Goal: Information Seeking & Learning: Learn about a topic

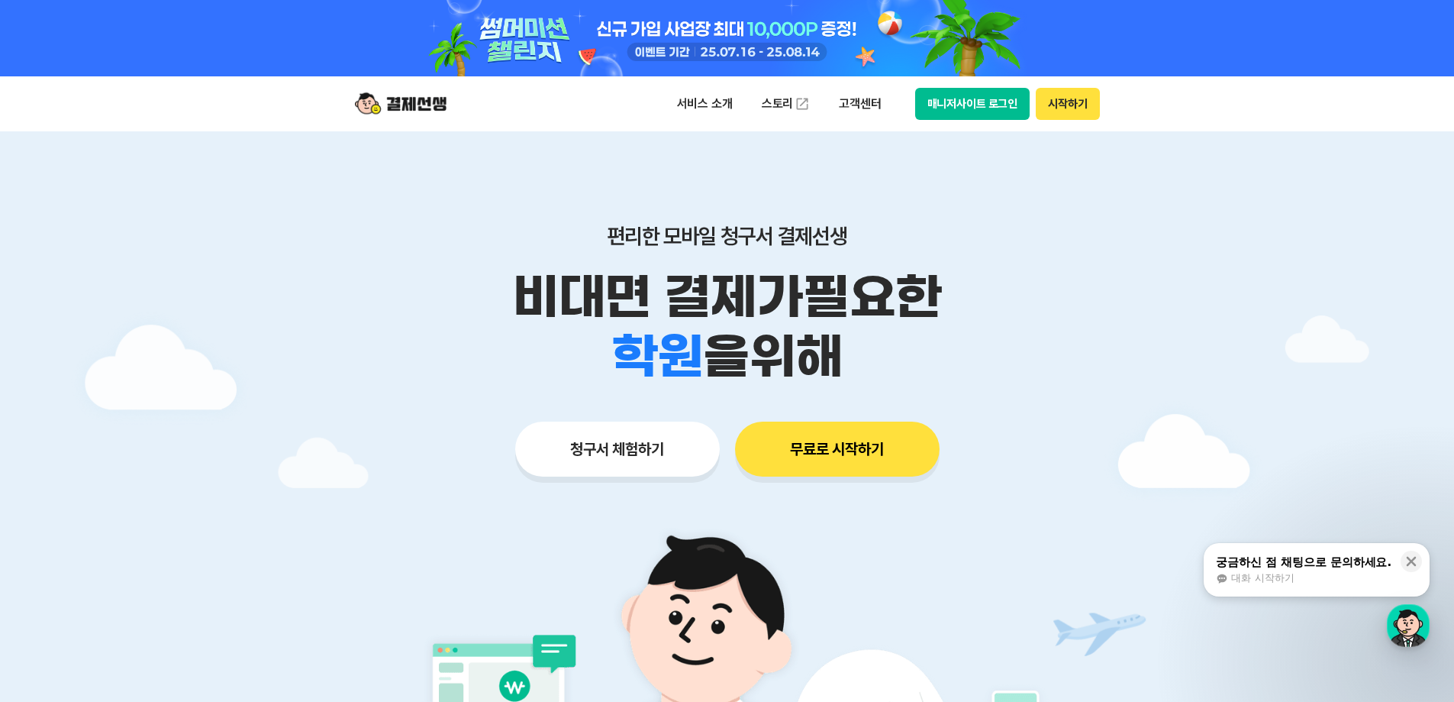
click at [955, 100] on button "매니저사이트 로그인" at bounding box center [972, 104] width 115 height 32
click at [866, 93] on p "고객센터" at bounding box center [859, 103] width 63 height 27
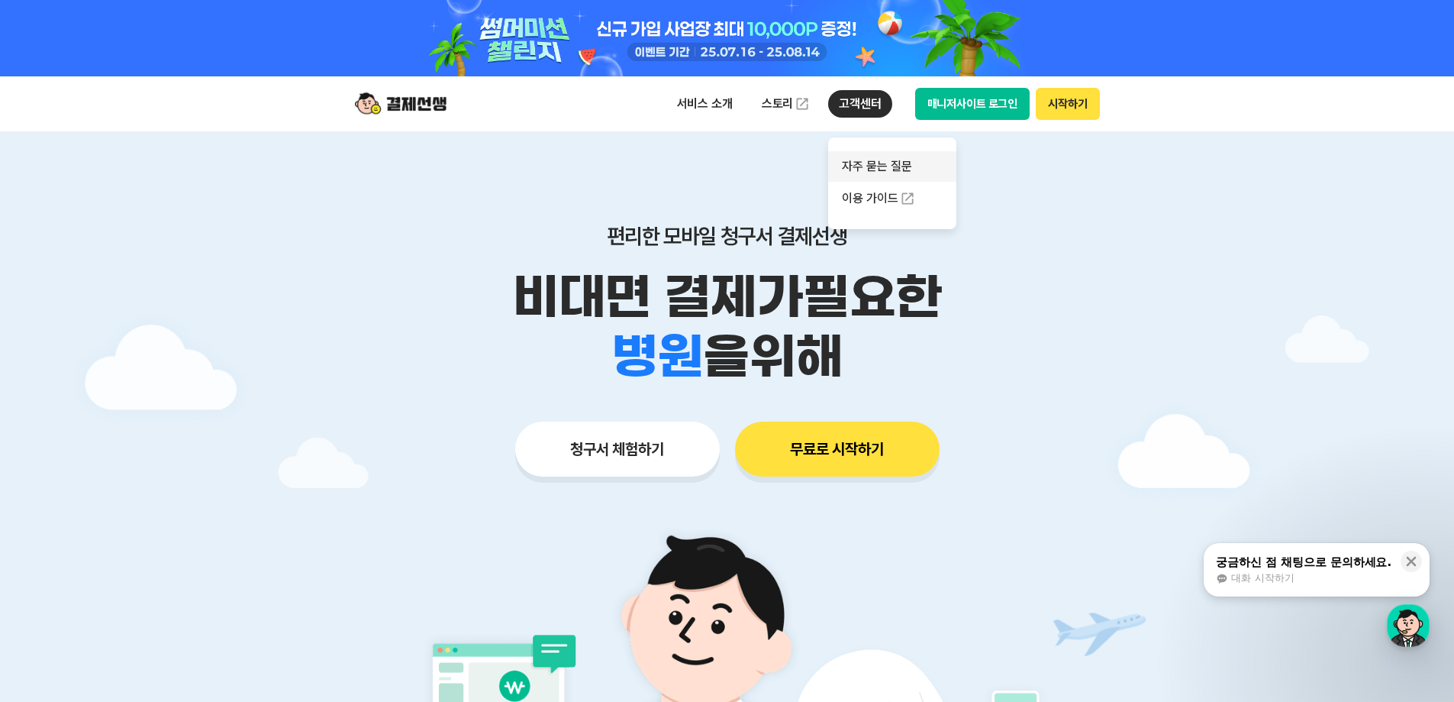
click at [863, 168] on link "자주 묻는 질문" at bounding box center [892, 166] width 128 height 31
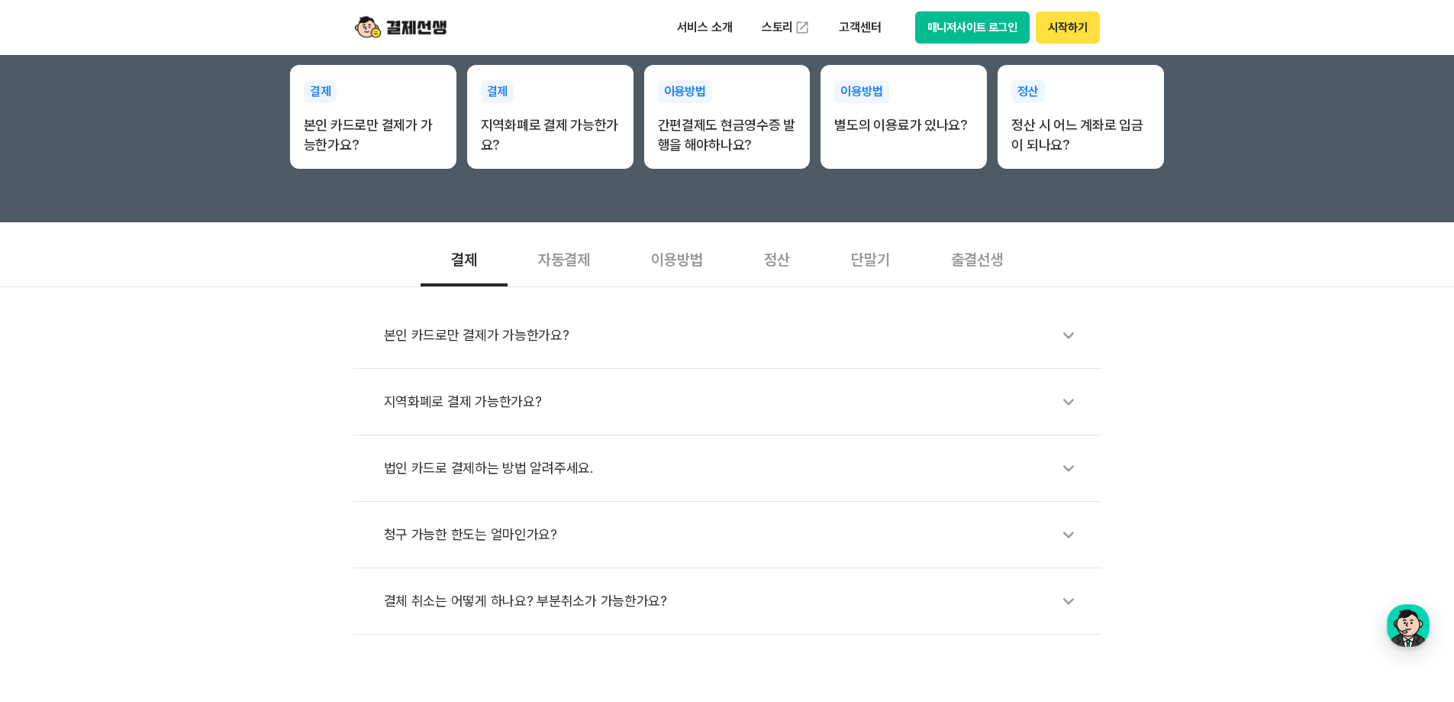
scroll to position [153, 0]
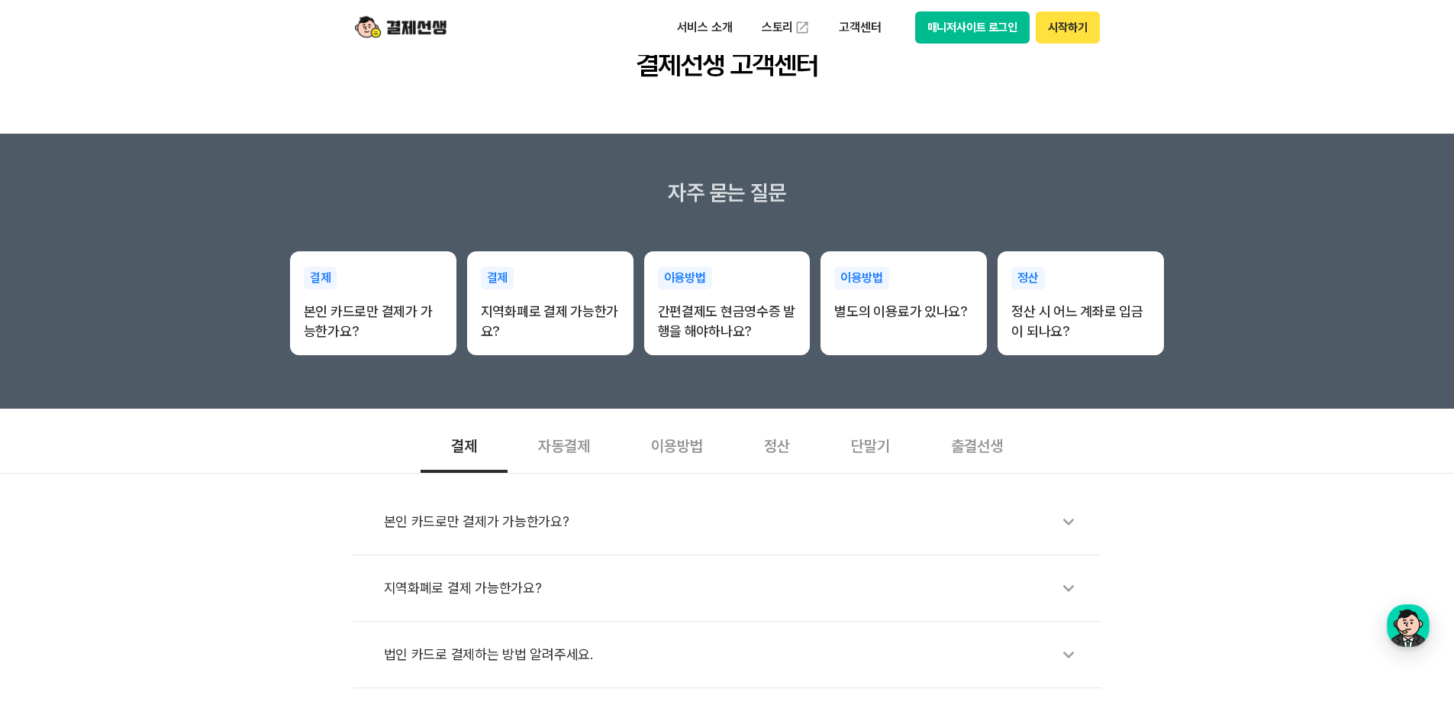
click at [953, 446] on div "출결선생" at bounding box center [977, 444] width 113 height 56
click at [870, 427] on div "단말기" at bounding box center [871, 444] width 100 height 56
click at [767, 435] on div "정산" at bounding box center [777, 444] width 87 height 56
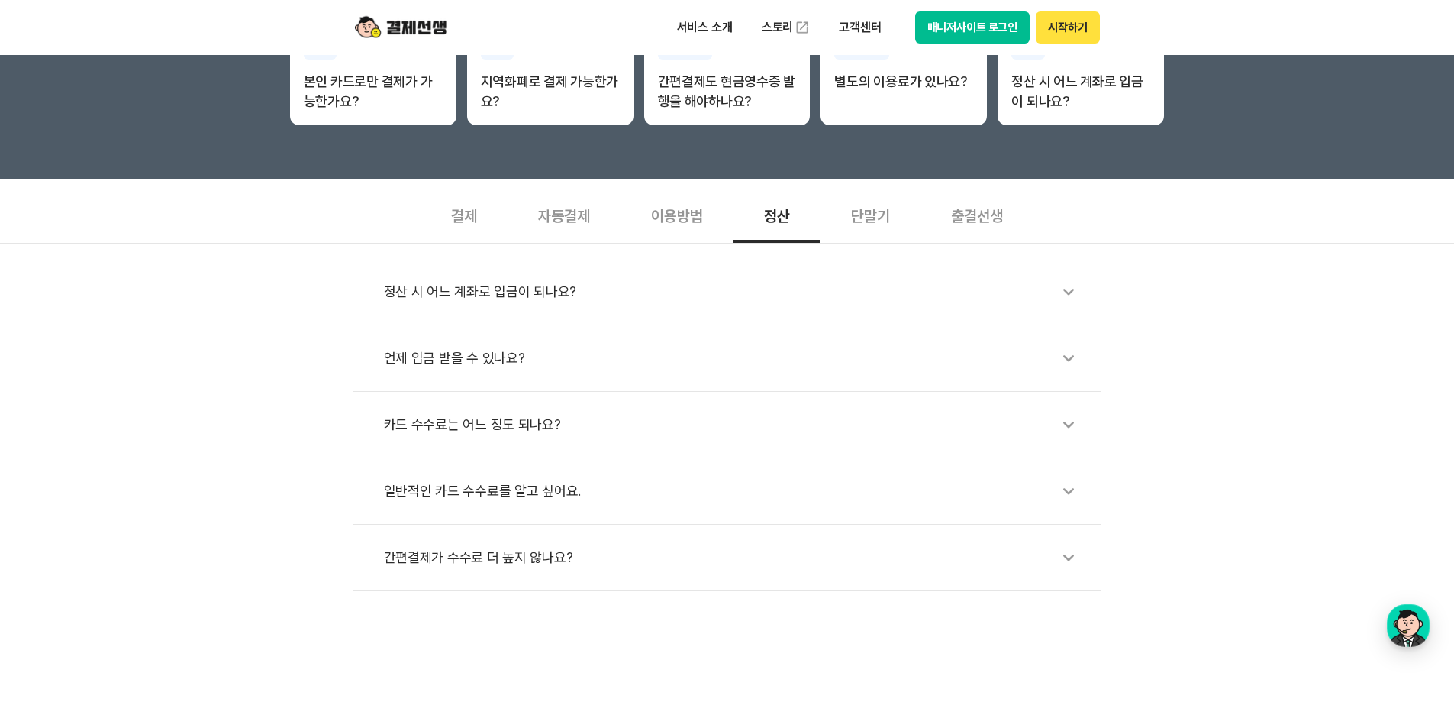
scroll to position [382, 0]
click at [698, 221] on div "이용방법" at bounding box center [677, 215] width 113 height 56
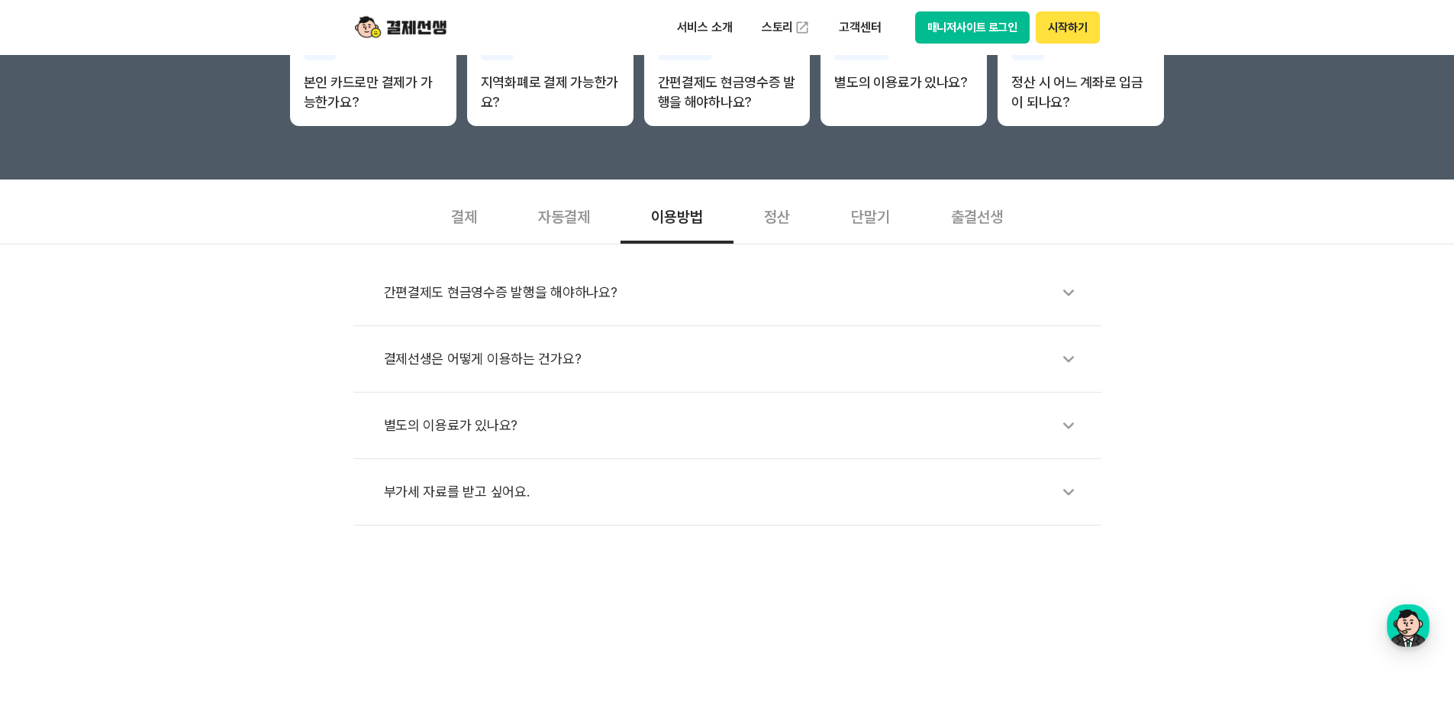
click at [581, 218] on div "자동결제" at bounding box center [564, 215] width 113 height 56
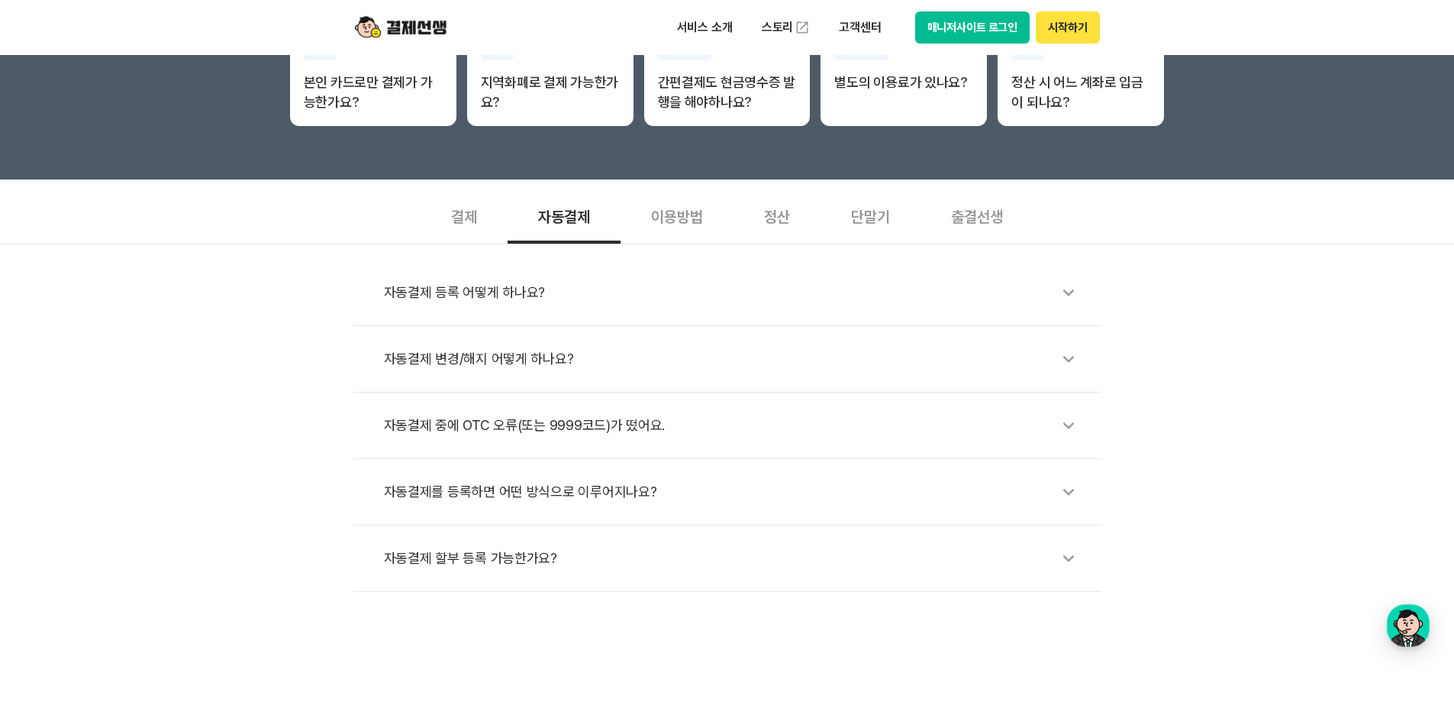
click at [460, 221] on div "결제" at bounding box center [464, 215] width 87 height 56
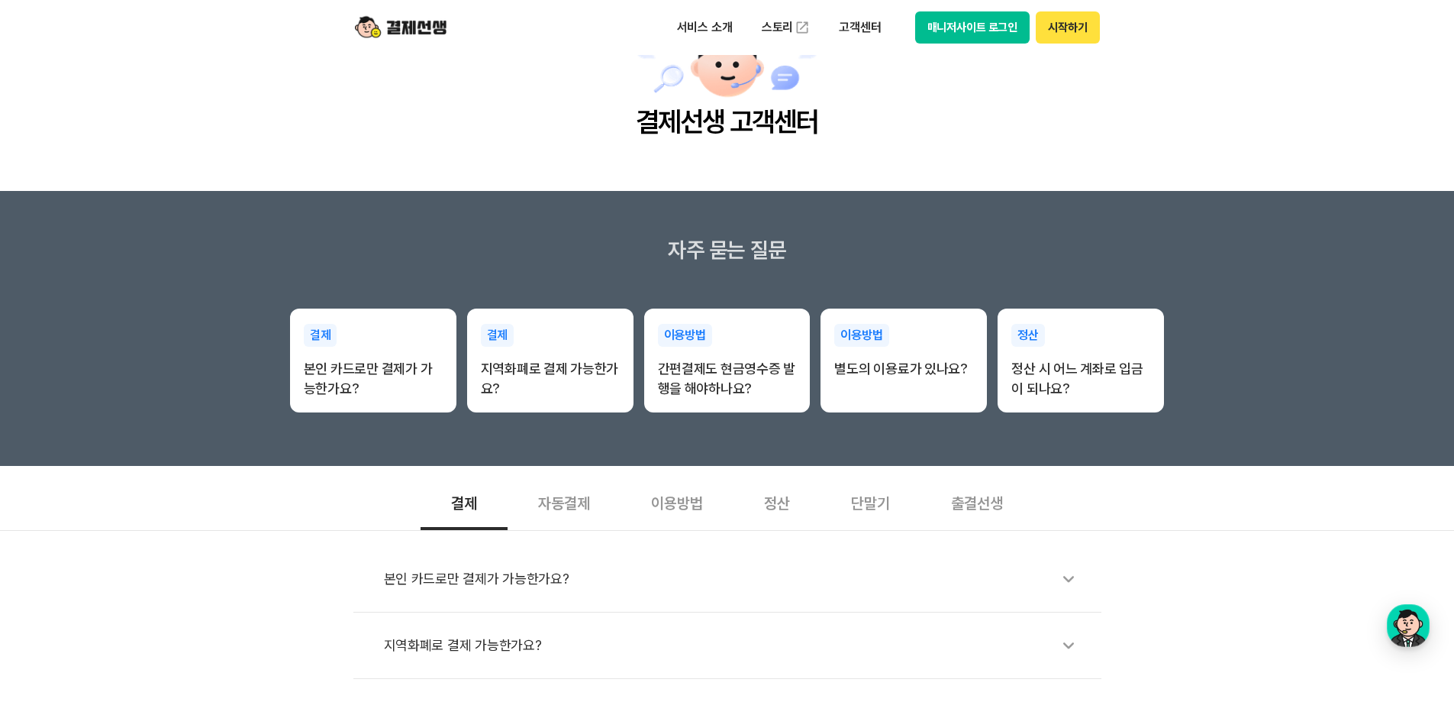
scroll to position [0, 0]
